Goal: Find specific page/section: Find specific page/section

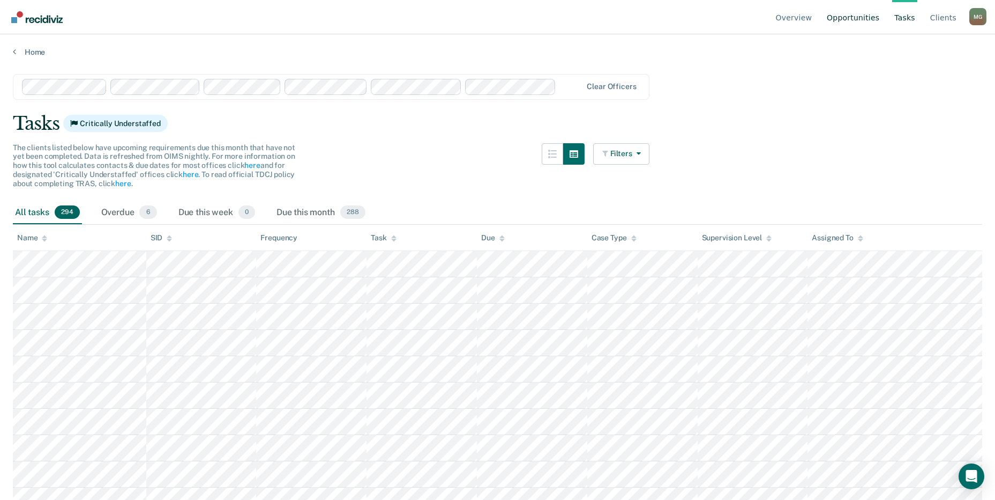
click at [861, 14] on link "Opportunities" at bounding box center [853, 17] width 57 height 34
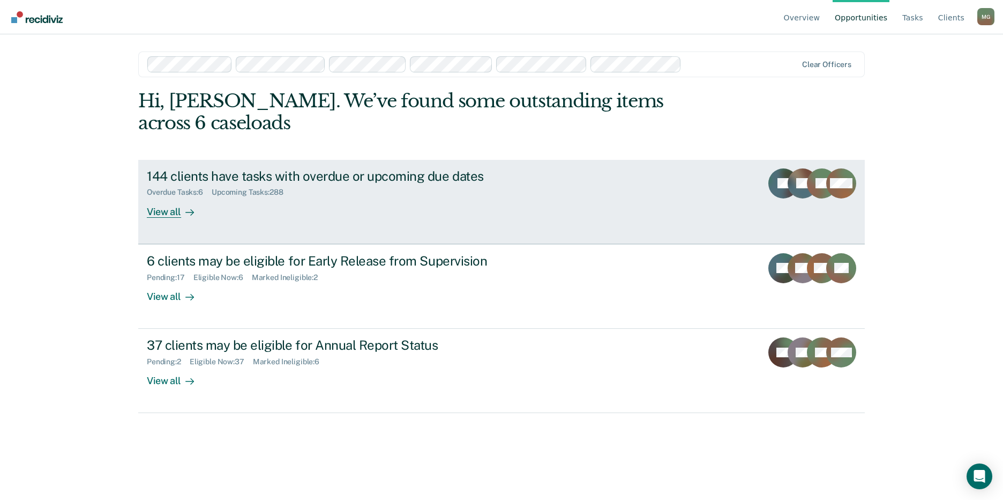
click at [181, 188] on div "Overdue Tasks : 6" at bounding box center [179, 192] width 65 height 9
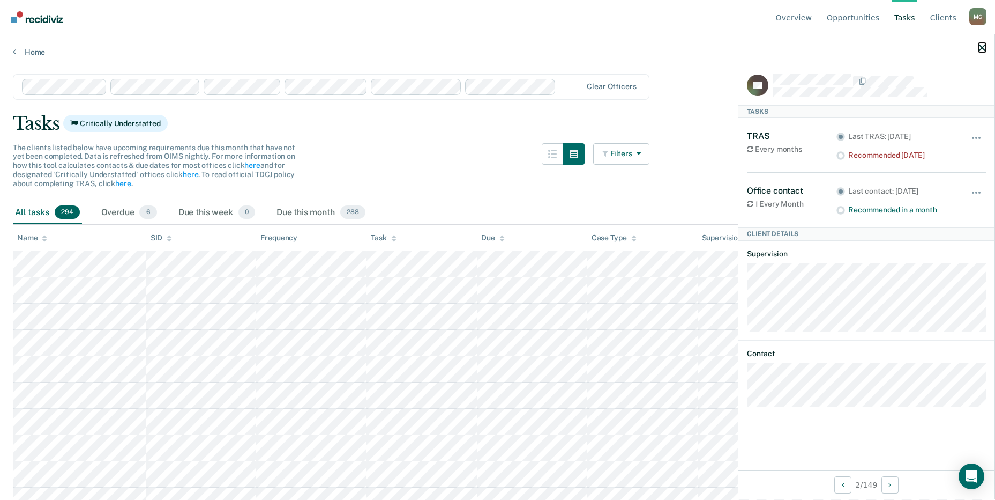
click at [984, 43] on button "button" at bounding box center [983, 47] width 8 height 9
